Goal: Task Accomplishment & Management: Use online tool/utility

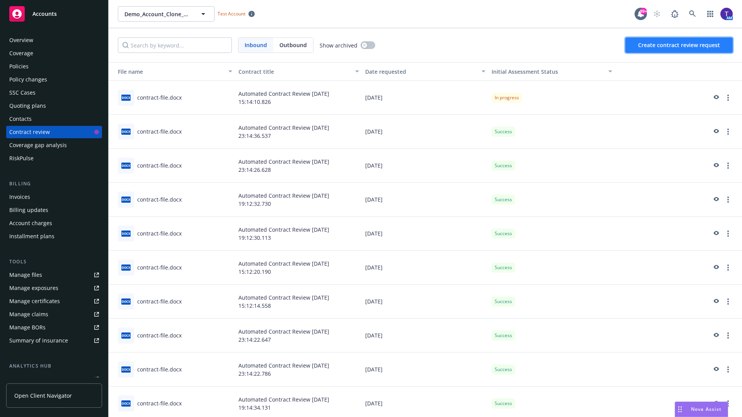
click at [679, 45] on span "Create contract review request" at bounding box center [679, 44] width 82 height 7
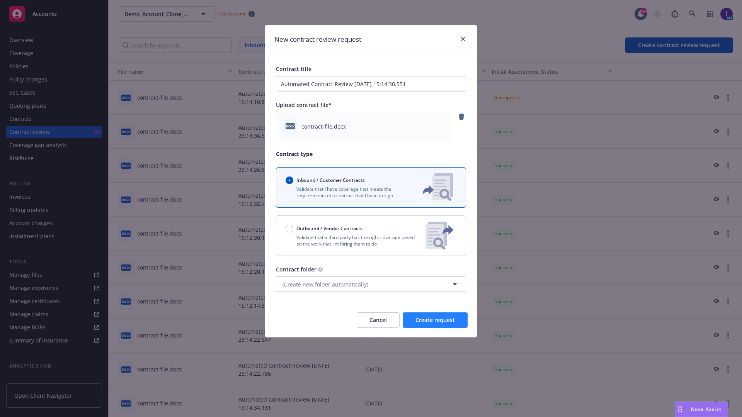
type input "Automated Contract Review [DATE] 15:14:30.551"
click at [435, 320] on span "Create request" at bounding box center [434, 319] width 39 height 7
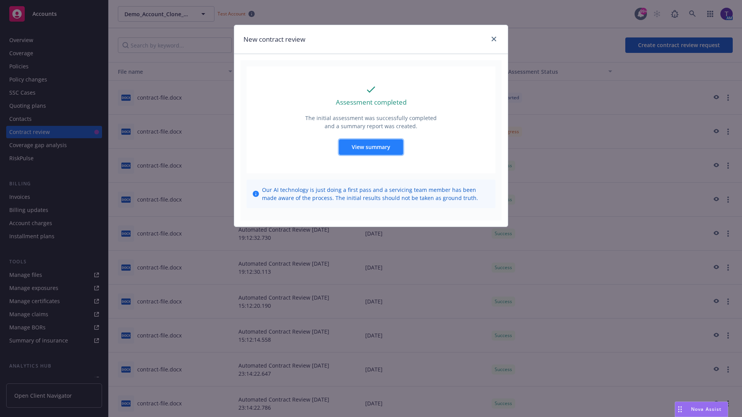
click at [370, 147] on span "View summary" at bounding box center [371, 146] width 39 height 7
